Goal: Transaction & Acquisition: Purchase product/service

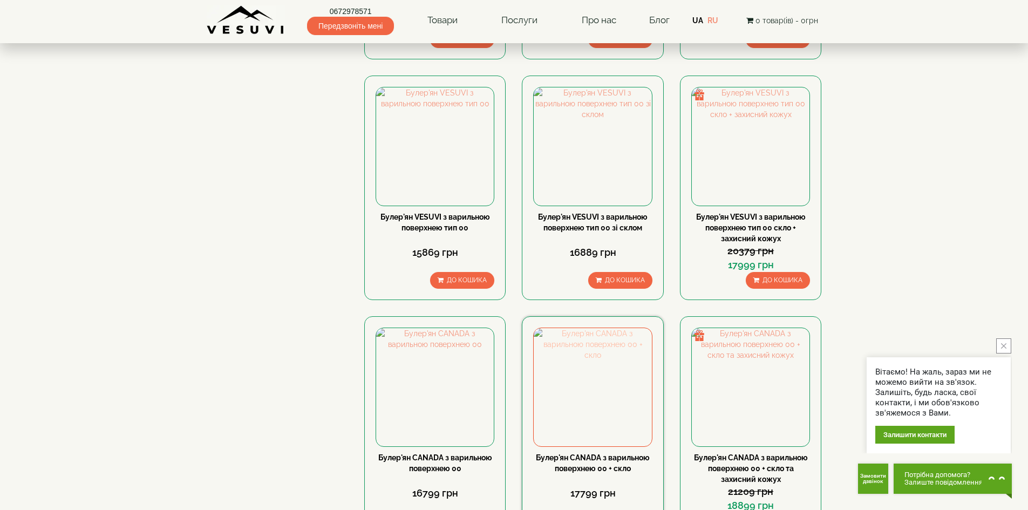
scroll to position [809, 0]
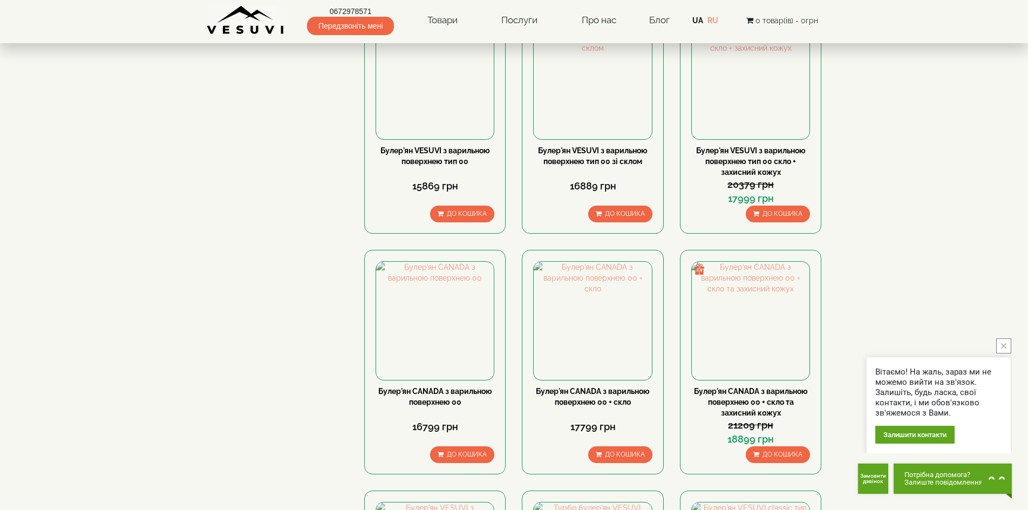
click at [1009, 348] on button "close button" at bounding box center [1003, 345] width 15 height 15
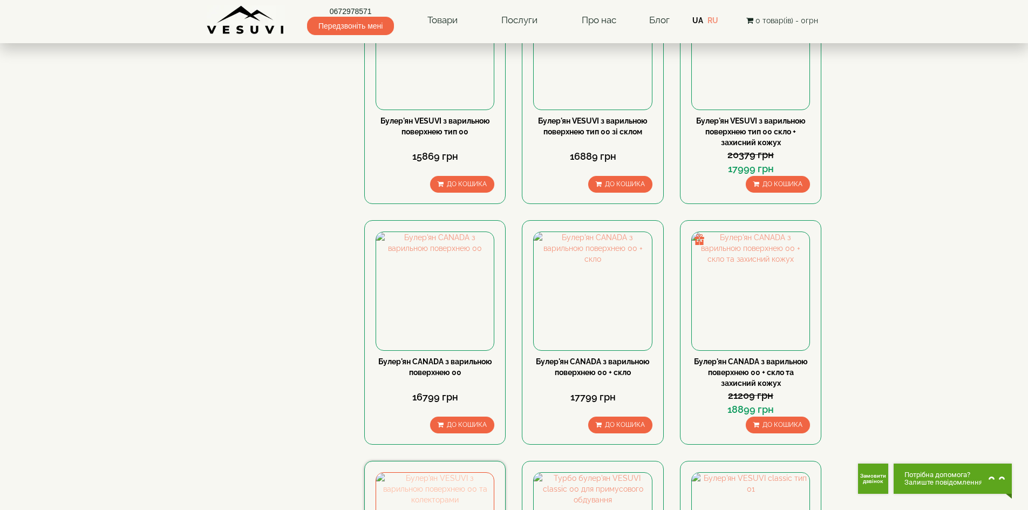
scroll to position [863, 0]
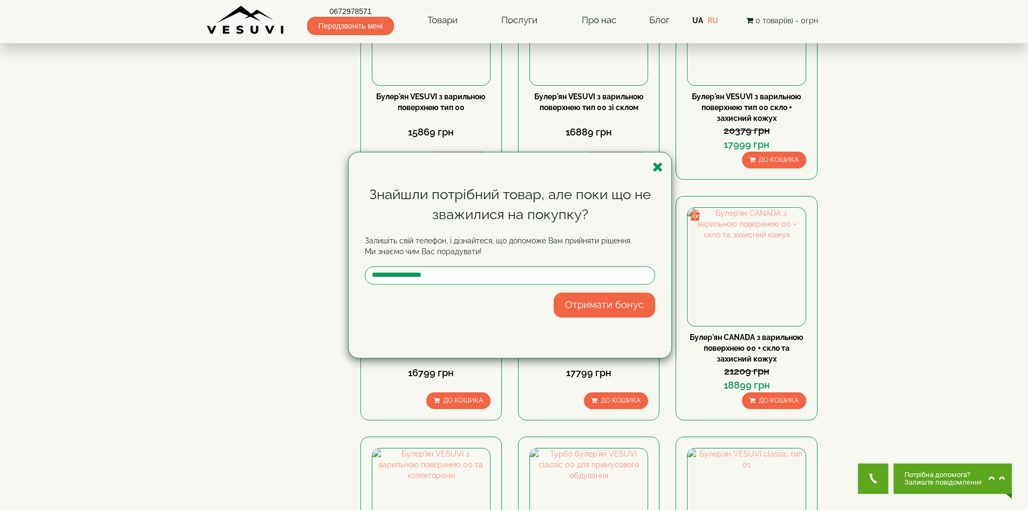
click at [774, 256] on div "Знайшли потрібний товар, але поки що не зважилися на покупку? Залишіть свій тел…" at bounding box center [514, 255] width 1028 height 510
click at [653, 167] on icon "button" at bounding box center [657, 166] width 11 height 13
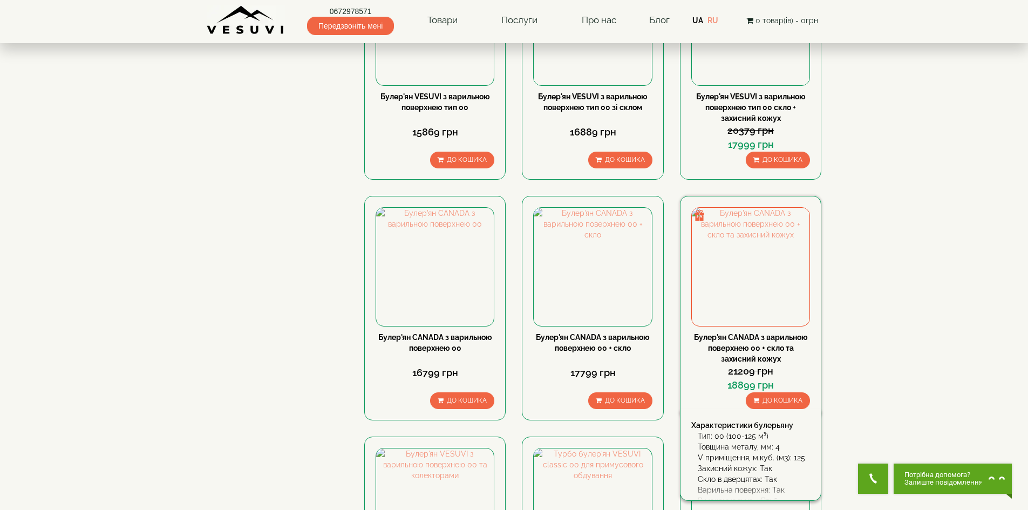
click at [727, 244] on div "Булер'[PERSON_NAME] з варильною поверхнею 00 + скло та захисний кожух 21209 грн…" at bounding box center [750, 308] width 141 height 224
click at [734, 333] on link "Булер'ян CANADA з варильною поверхнею 00 + скло та захисний кожух" at bounding box center [751, 348] width 114 height 30
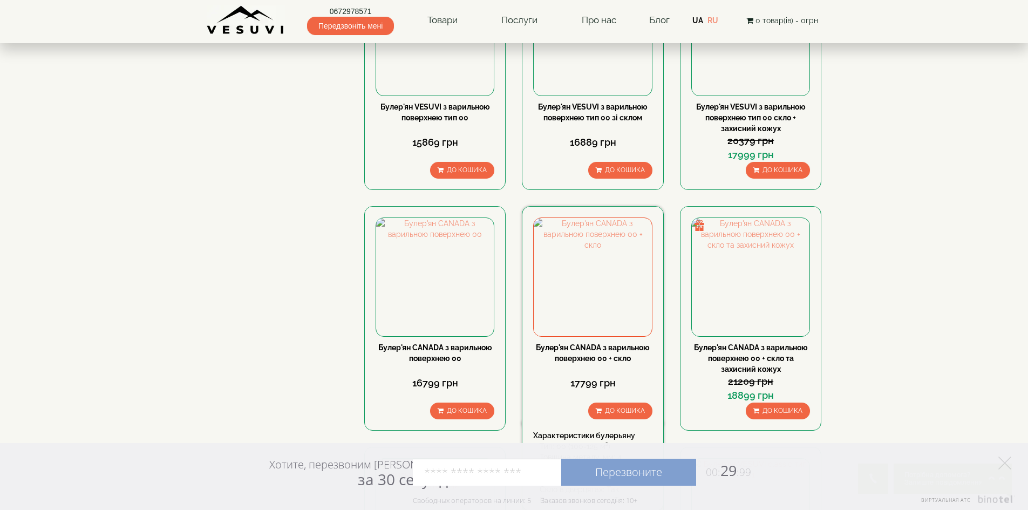
scroll to position [872, 0]
